Goal: Check status: Check status

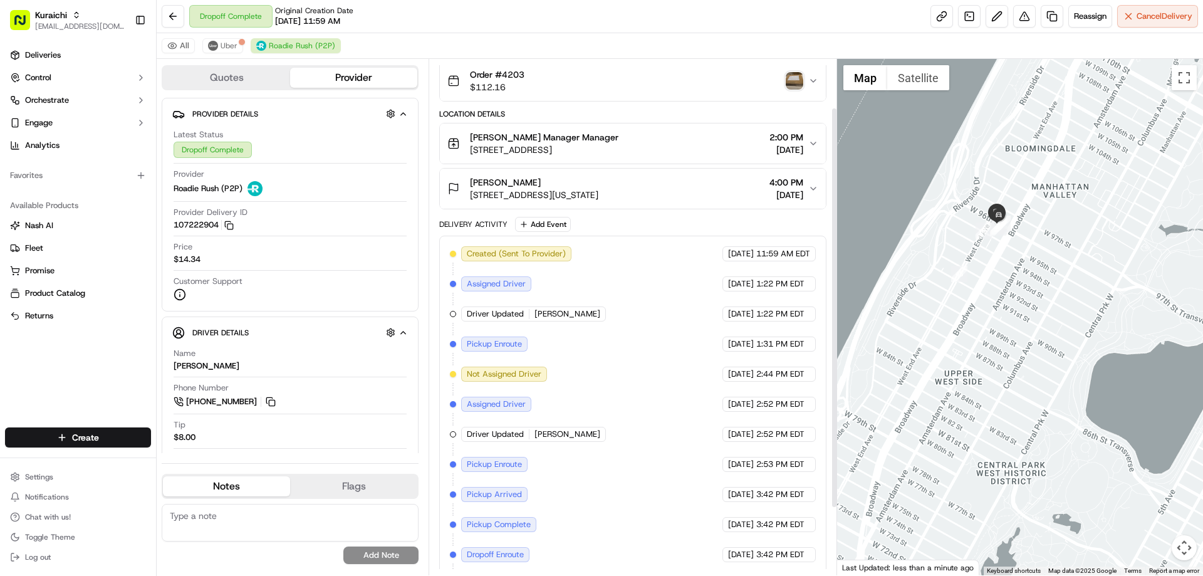
scroll to position [149, 0]
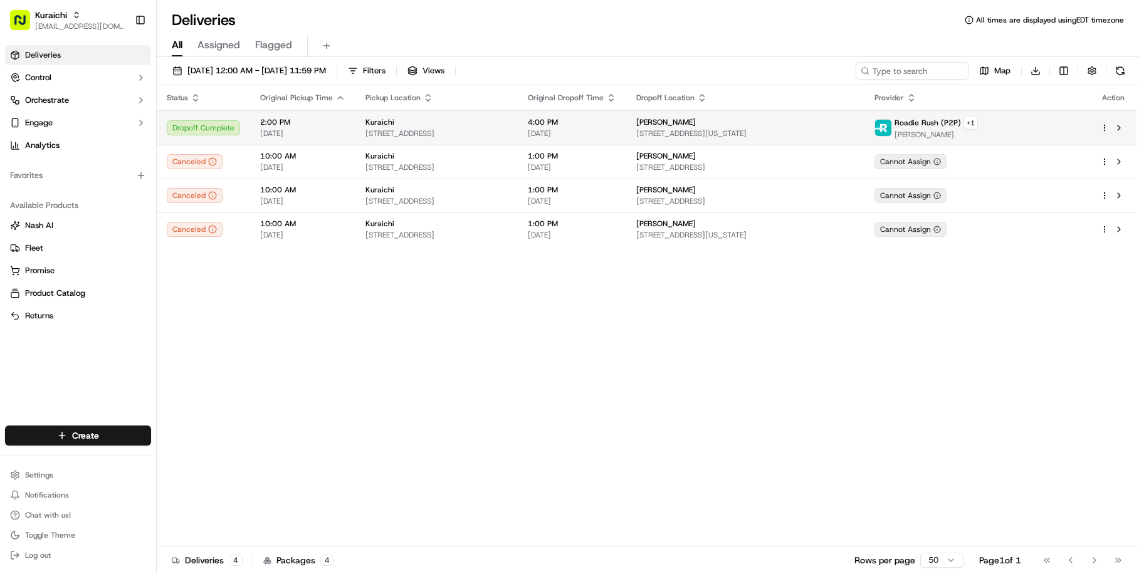
click at [217, 128] on div "Dropoff Complete" at bounding box center [203, 127] width 73 height 15
